Goal: Task Accomplishment & Management: Use online tool/utility

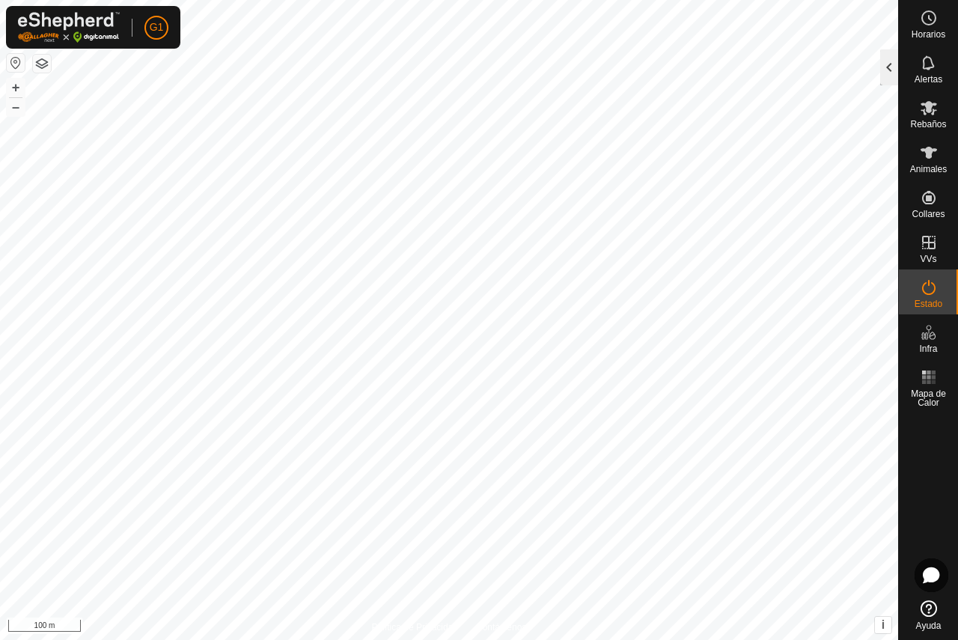
click at [895, 74] on div at bounding box center [889, 67] width 18 height 36
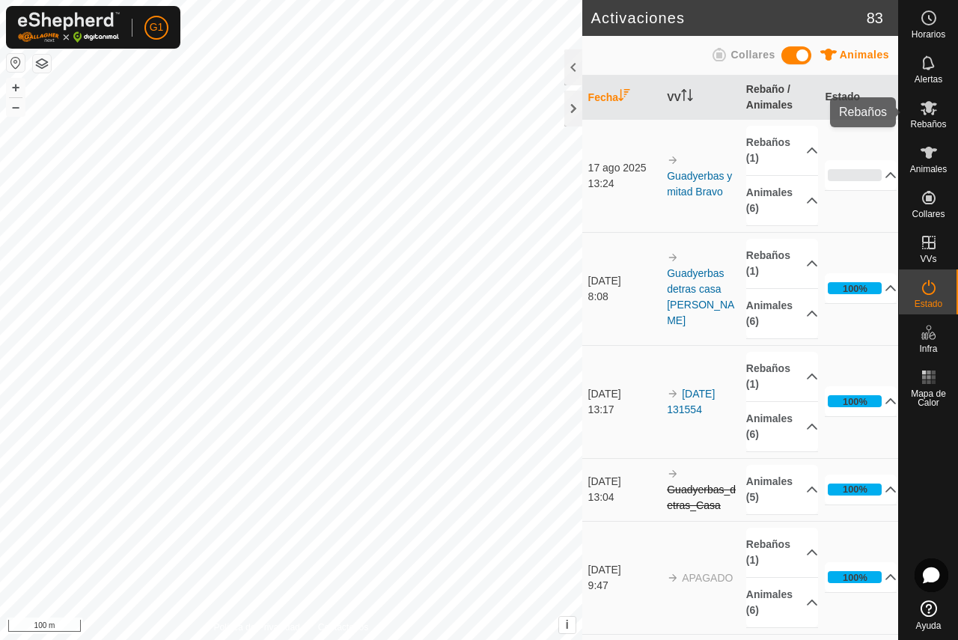
click at [924, 109] on icon at bounding box center [929, 108] width 16 height 14
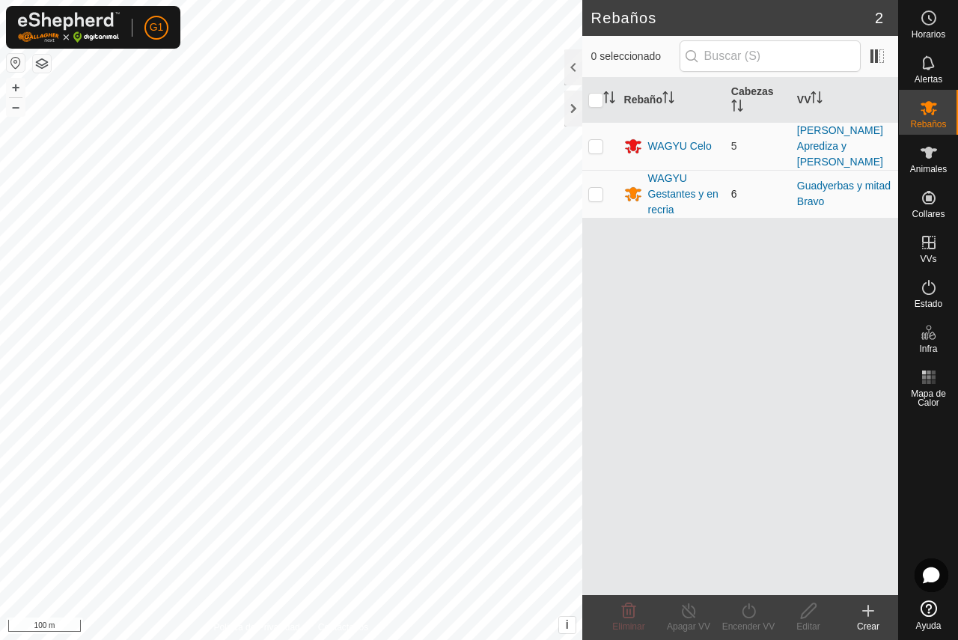
click at [595, 188] on p-checkbox at bounding box center [595, 194] width 15 height 12
click at [598, 188] on p-checkbox at bounding box center [595, 194] width 15 height 12
checkbox input "false"
click at [657, 179] on div "WAGYU Gestantes y en recria" at bounding box center [683, 194] width 71 height 47
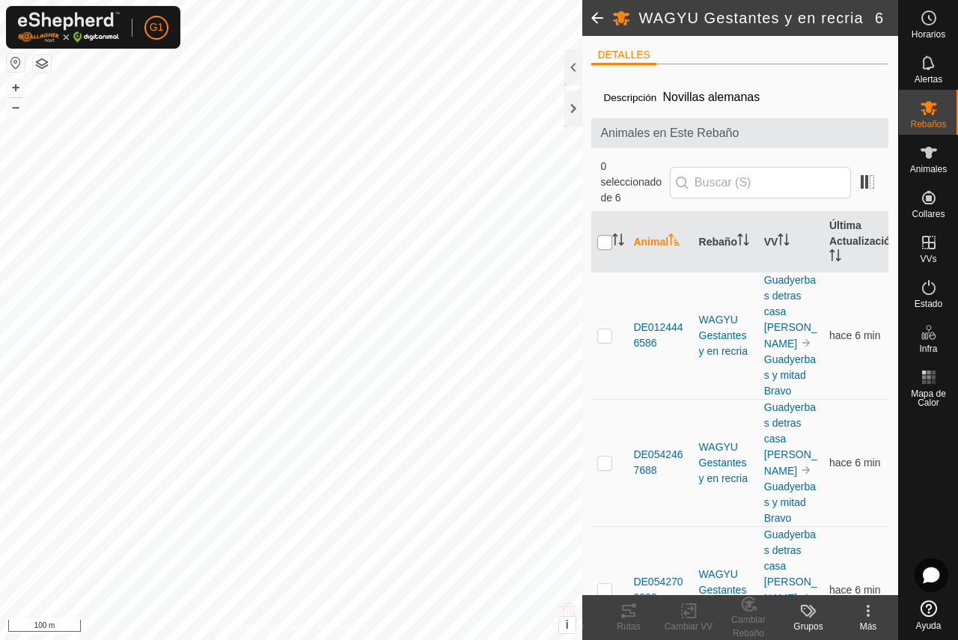
click at [606, 241] on input "checkbox" at bounding box center [604, 242] width 15 height 15
checkbox input "true"
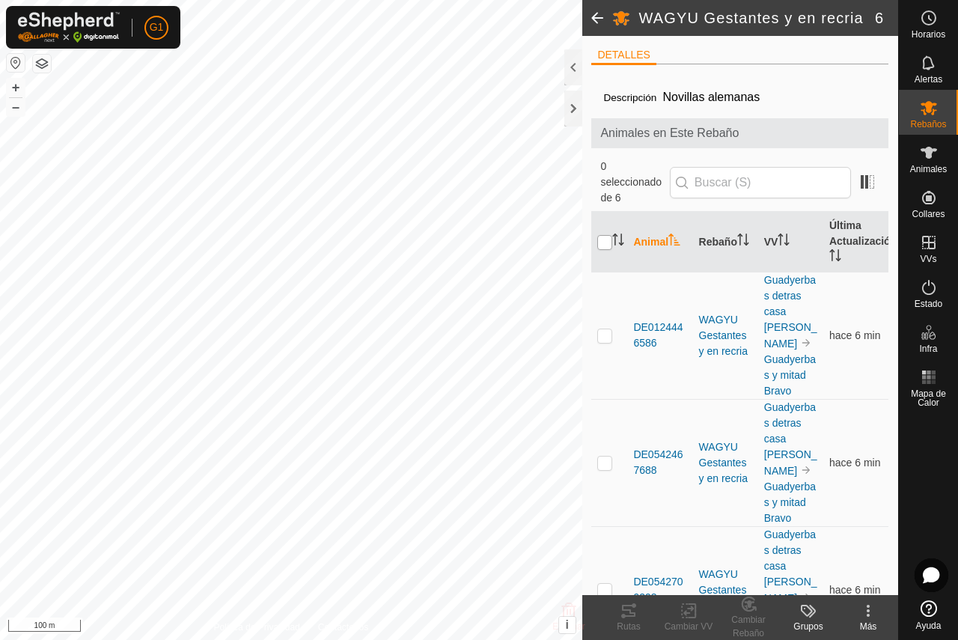
checkbox input "true"
click at [630, 621] on div "Rutas" at bounding box center [629, 626] width 60 height 13
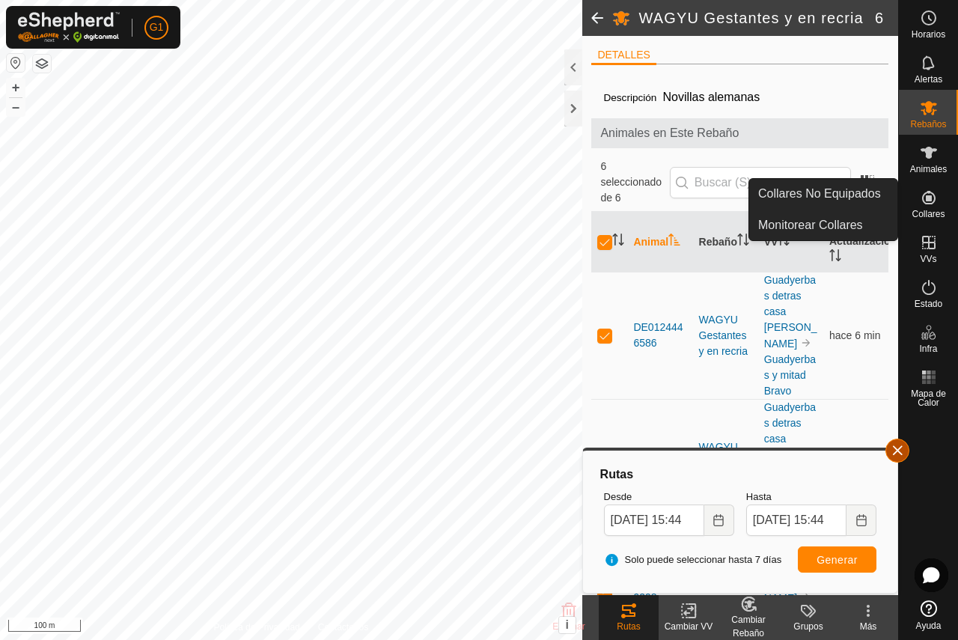
click at [901, 445] on button "button" at bounding box center [898, 451] width 24 height 24
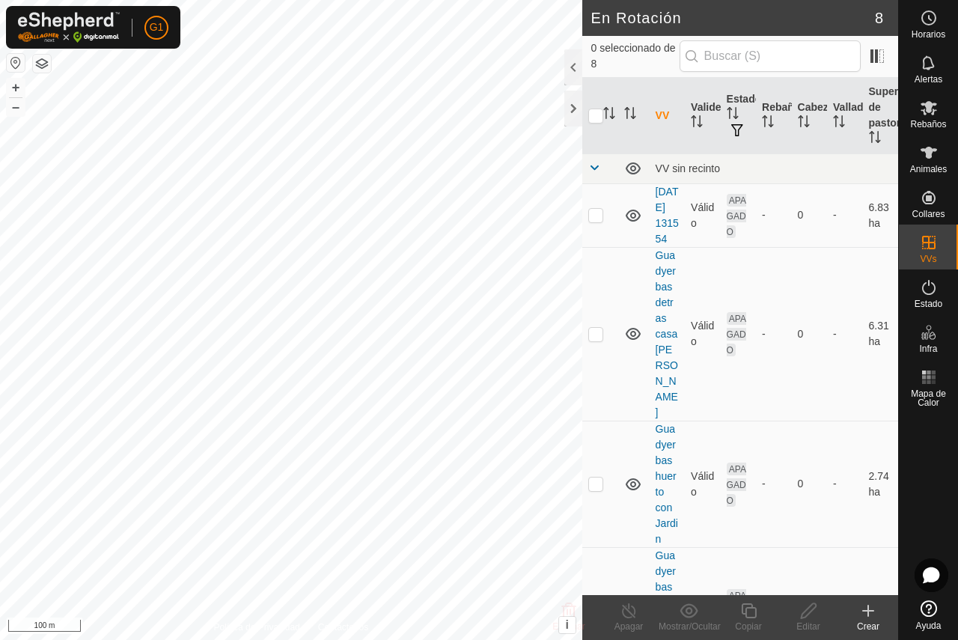
checkbox input "true"
click at [570, 107] on div at bounding box center [574, 109] width 18 height 36
click at [568, 103] on div at bounding box center [574, 109] width 18 height 36
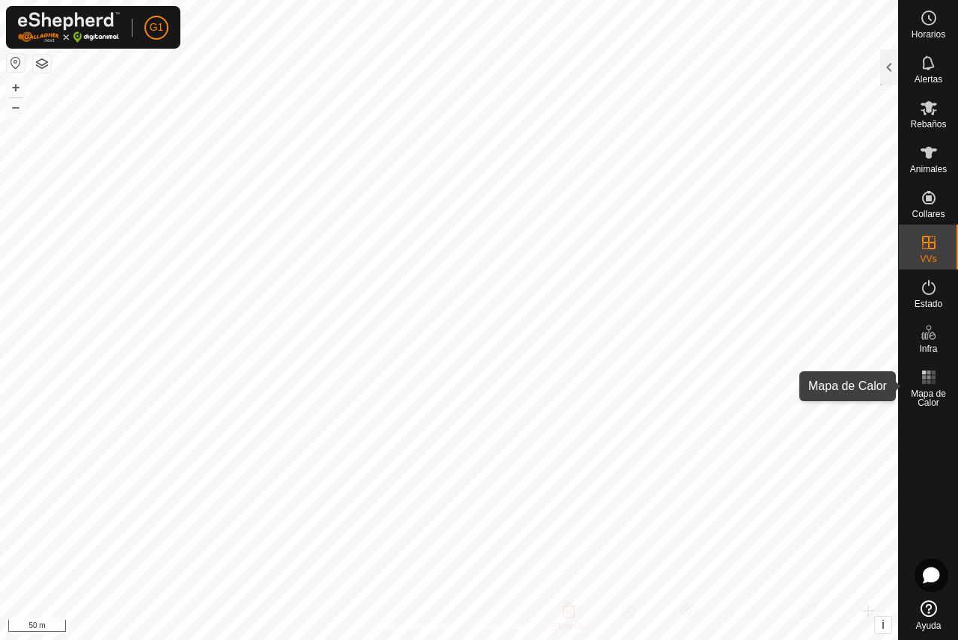
click at [929, 382] on rect at bounding box center [929, 382] width 4 height 4
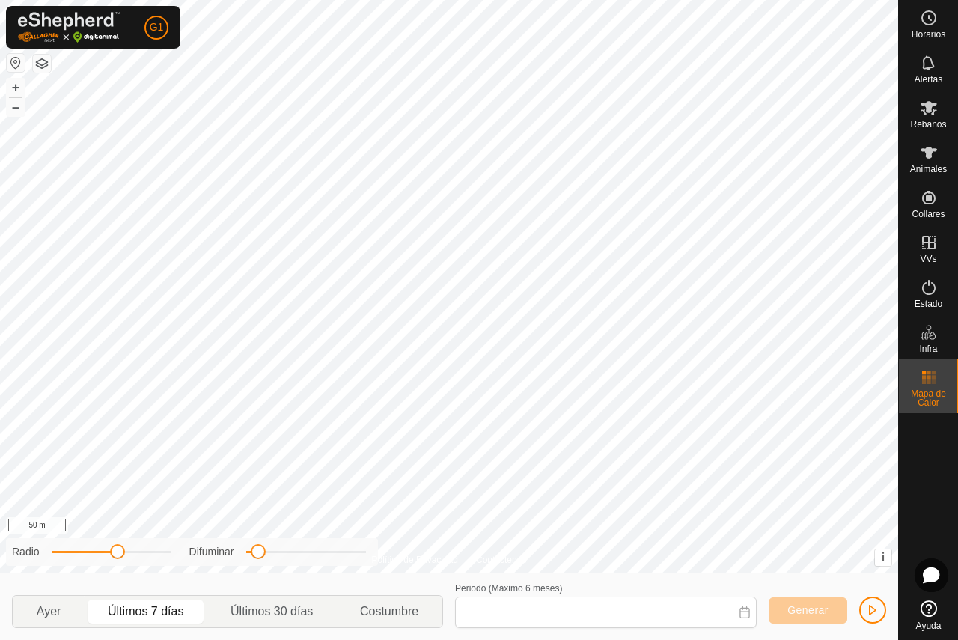
type input "10 Aug, 2025 - 16 Aug, 2025"
